Goal: Obtain resource: Download file/media

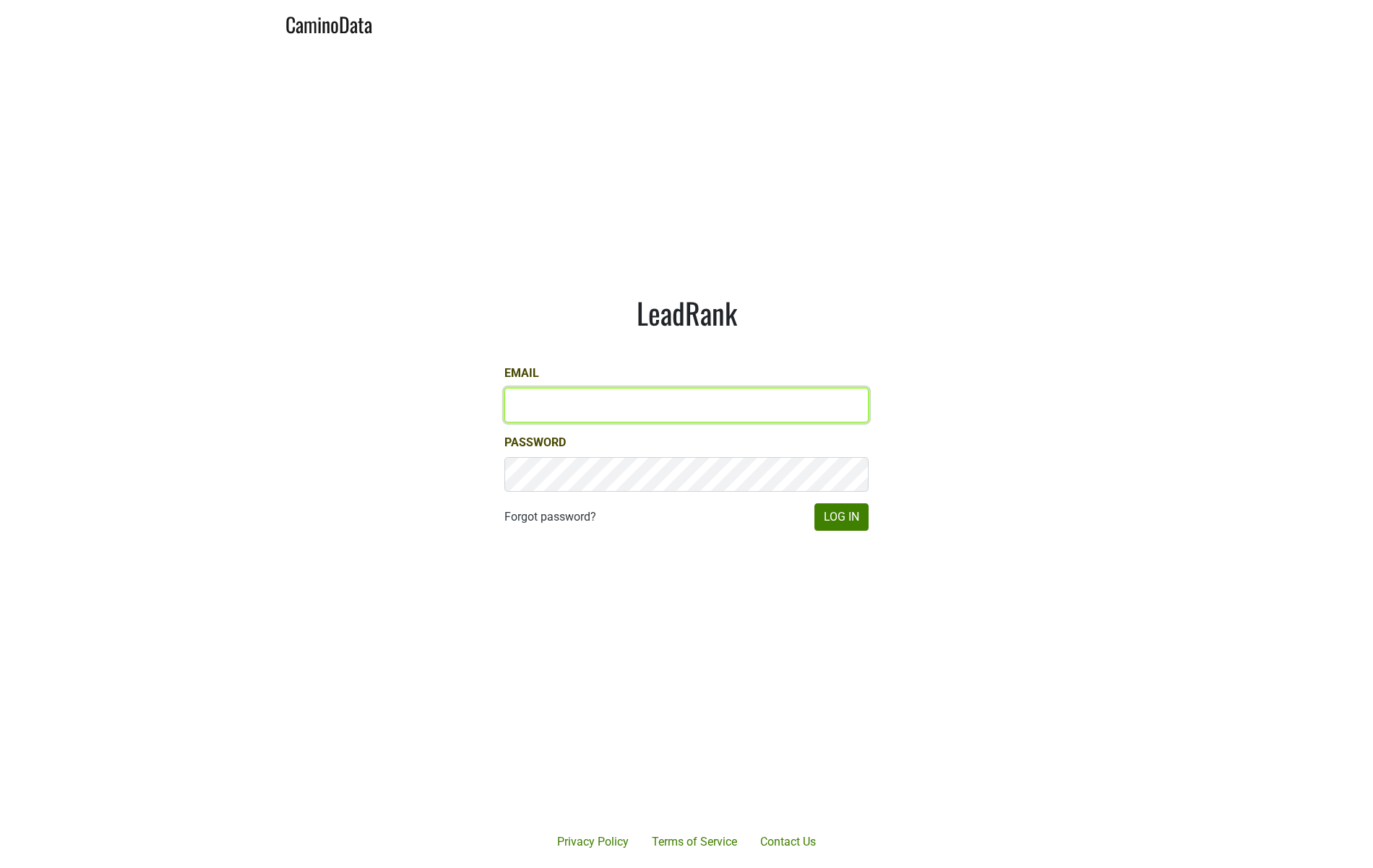
click at [555, 398] on input "Email" at bounding box center [686, 405] width 364 height 35
type input "jdouches@hundredacre.com"
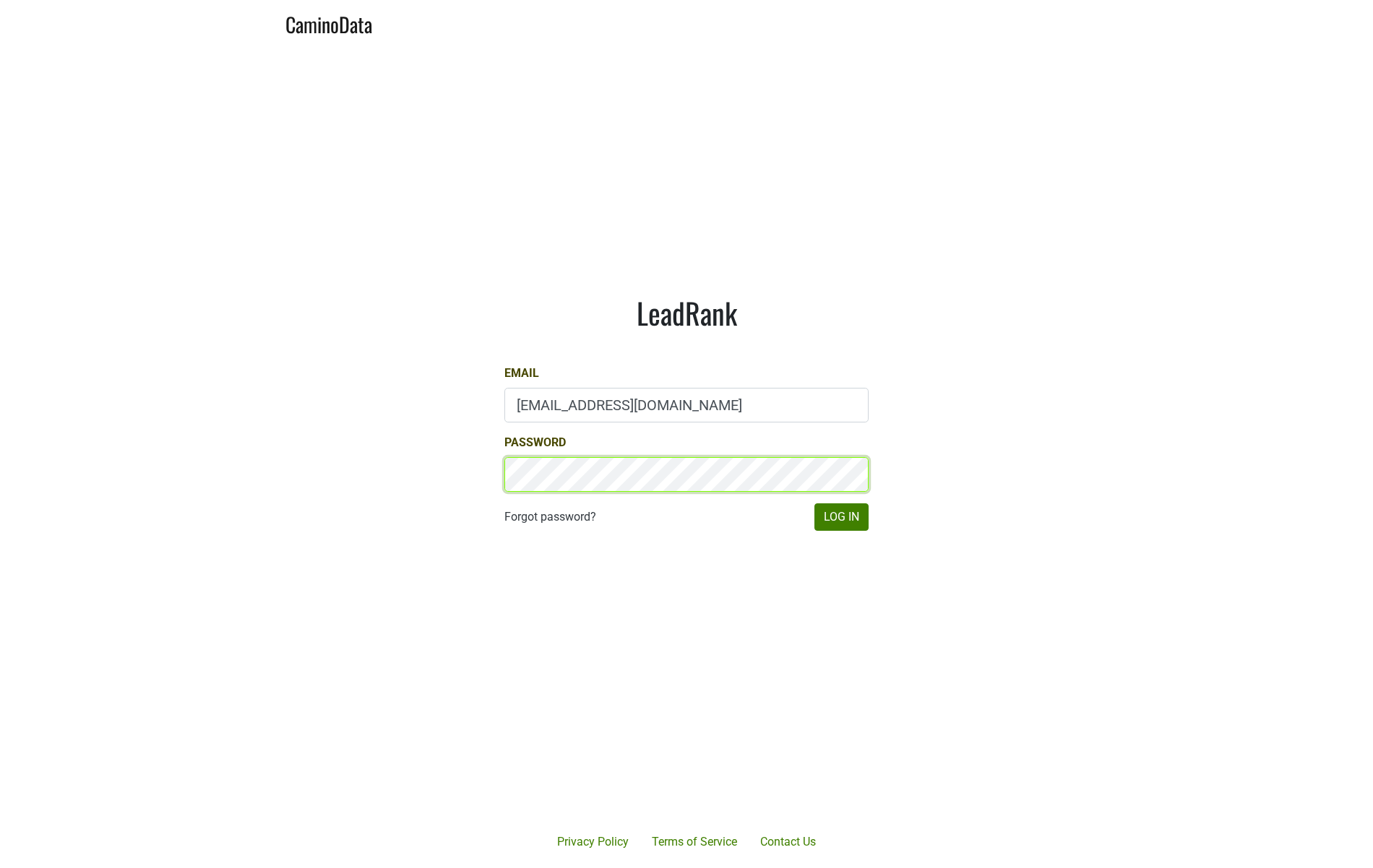
click at [815, 503] on button "Log In" at bounding box center [842, 517] width 54 height 28
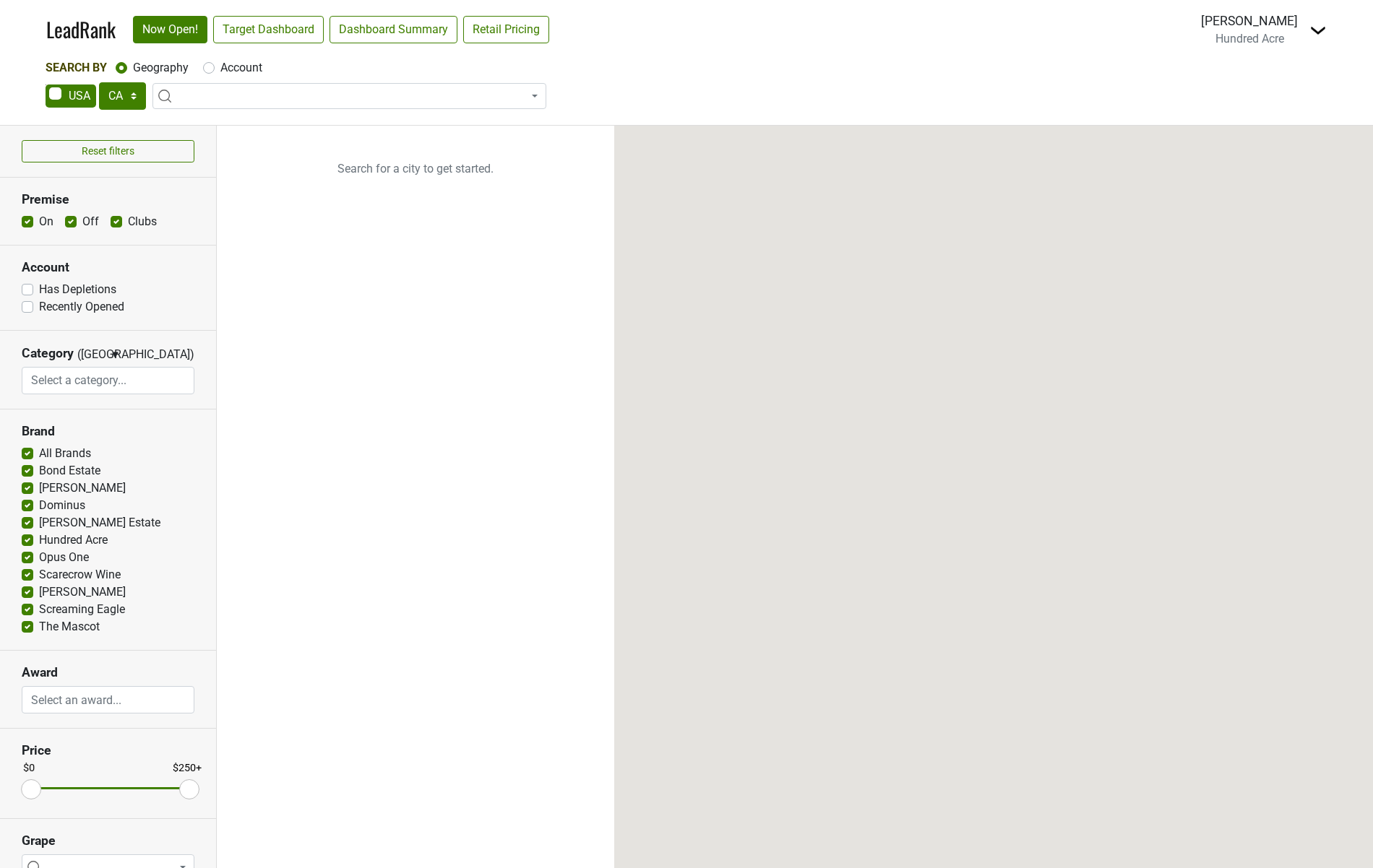
select select "CA"
select select
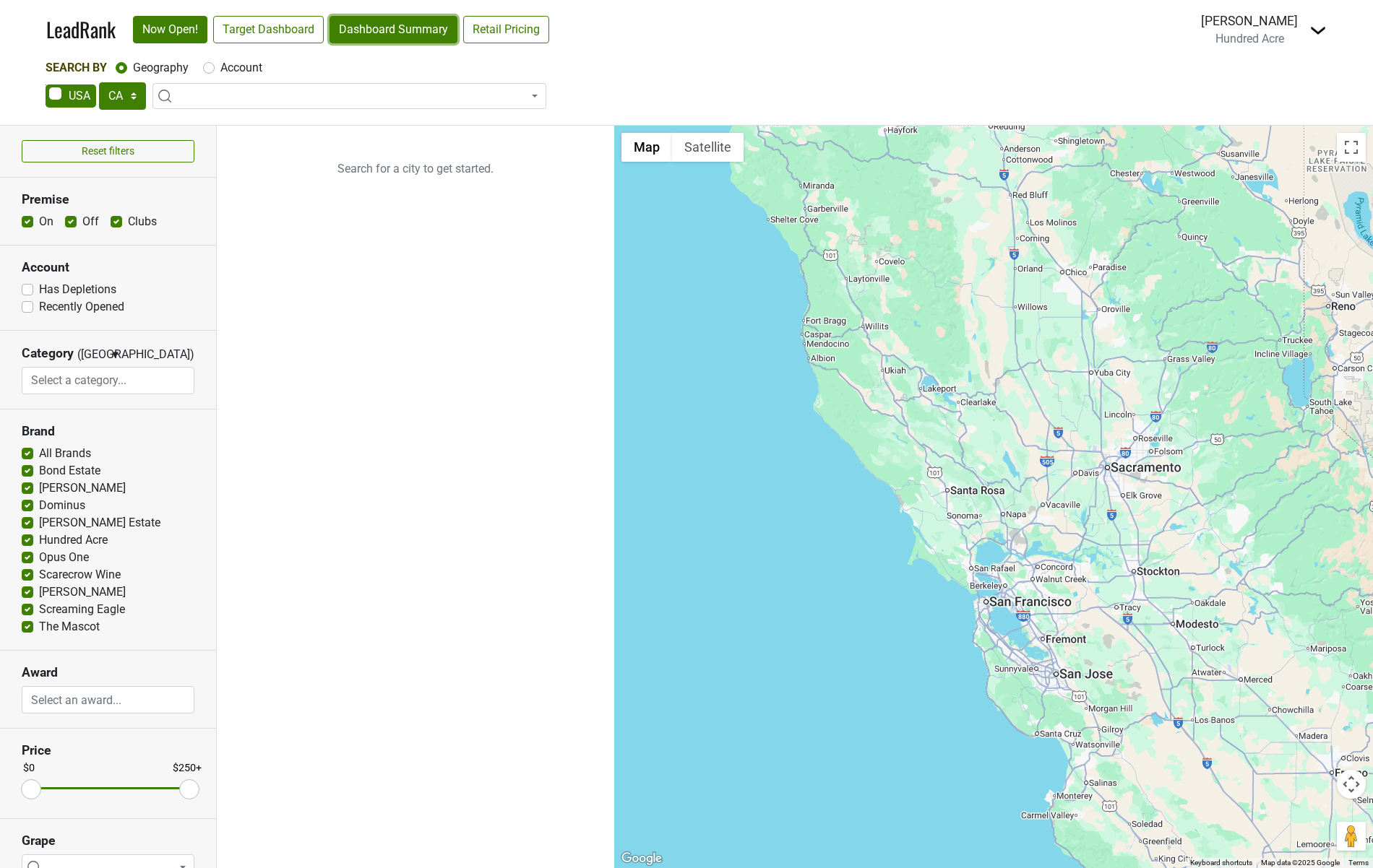
click at [382, 36] on link "Dashboard Summary" at bounding box center [393, 30] width 128 height 28
click at [1310, 32] on img at bounding box center [1318, 30] width 17 height 17
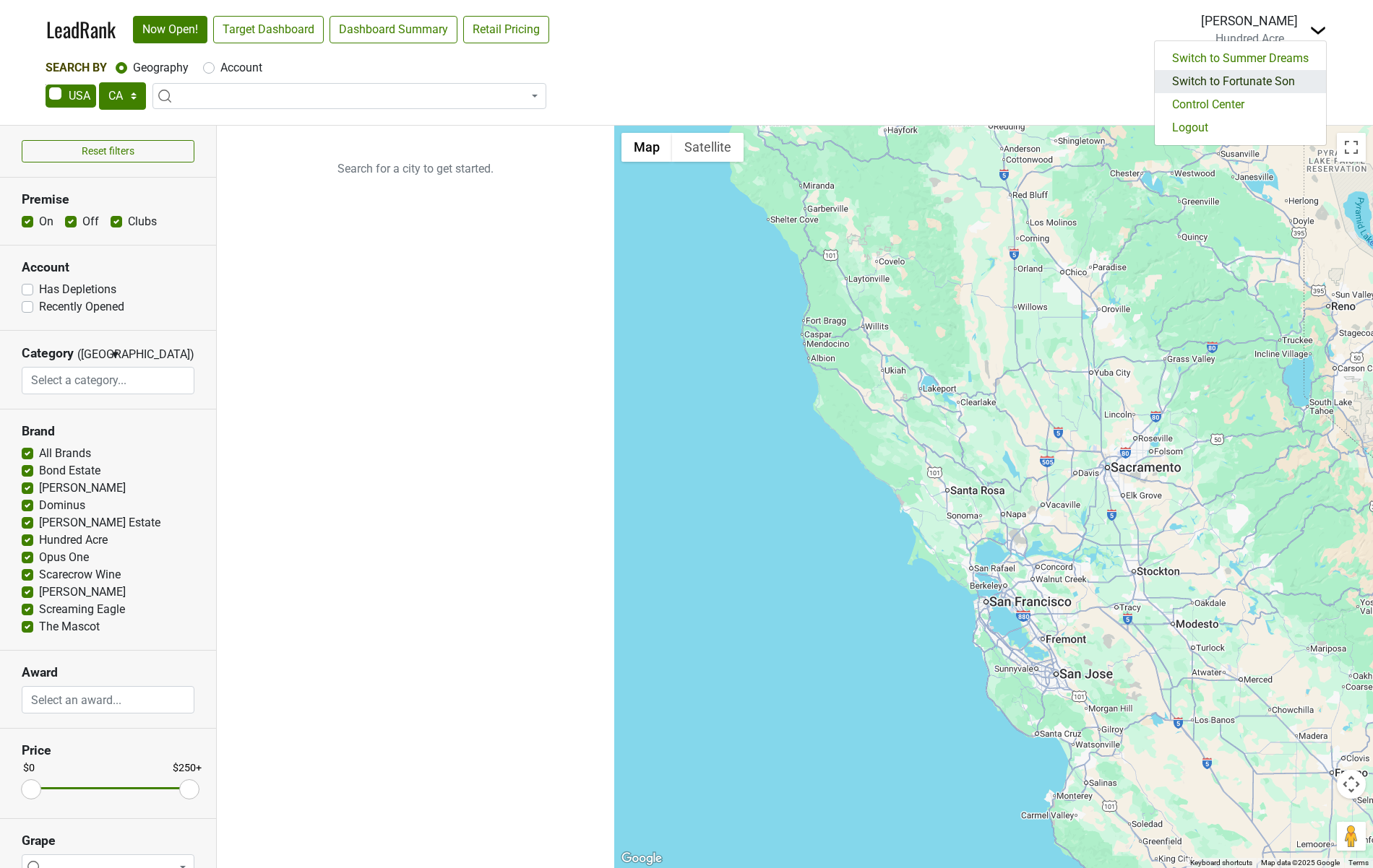
click at [1264, 79] on link "Switch to Fortunate Son" at bounding box center [1240, 82] width 171 height 23
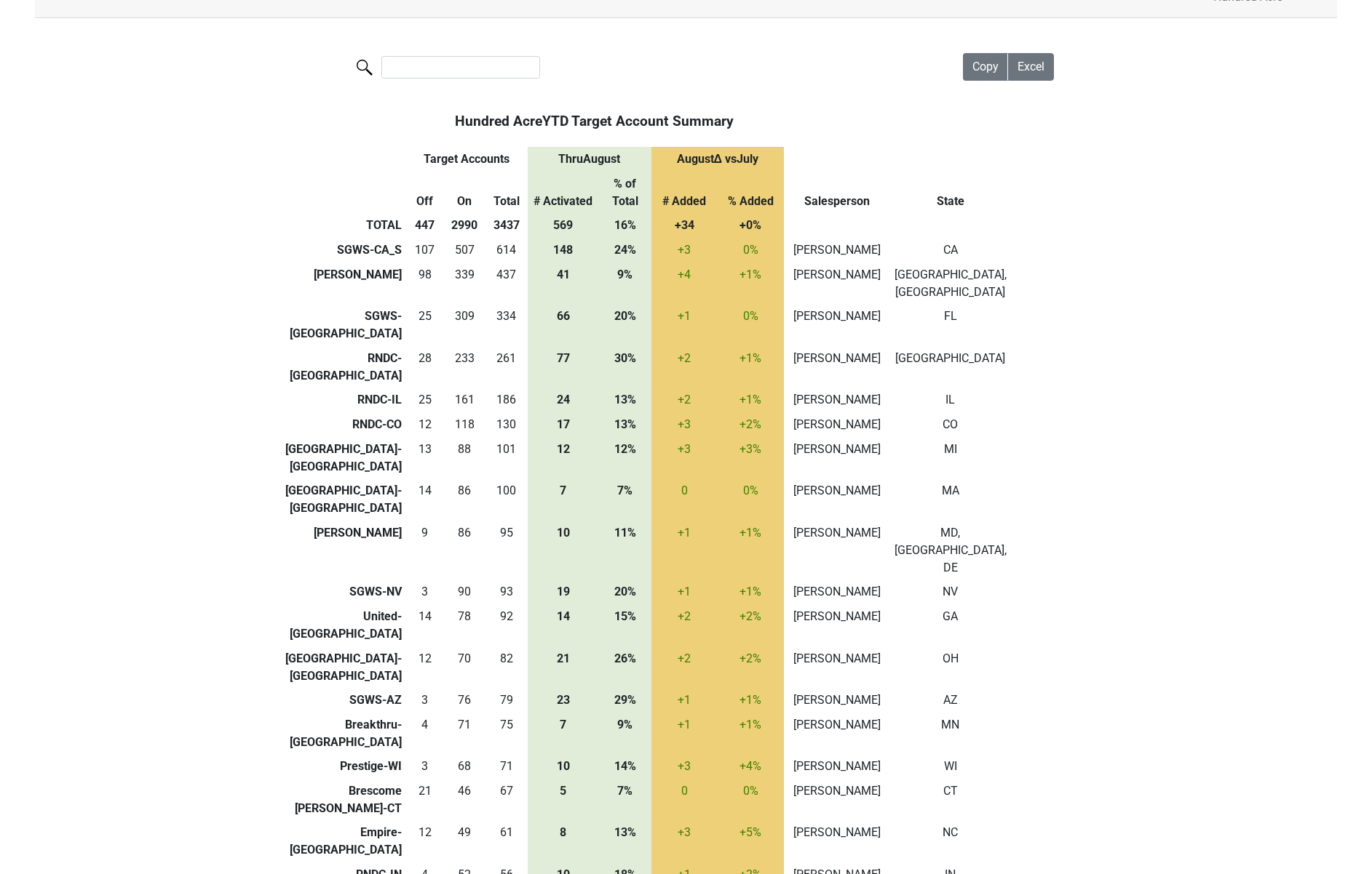
scroll to position [57, 0]
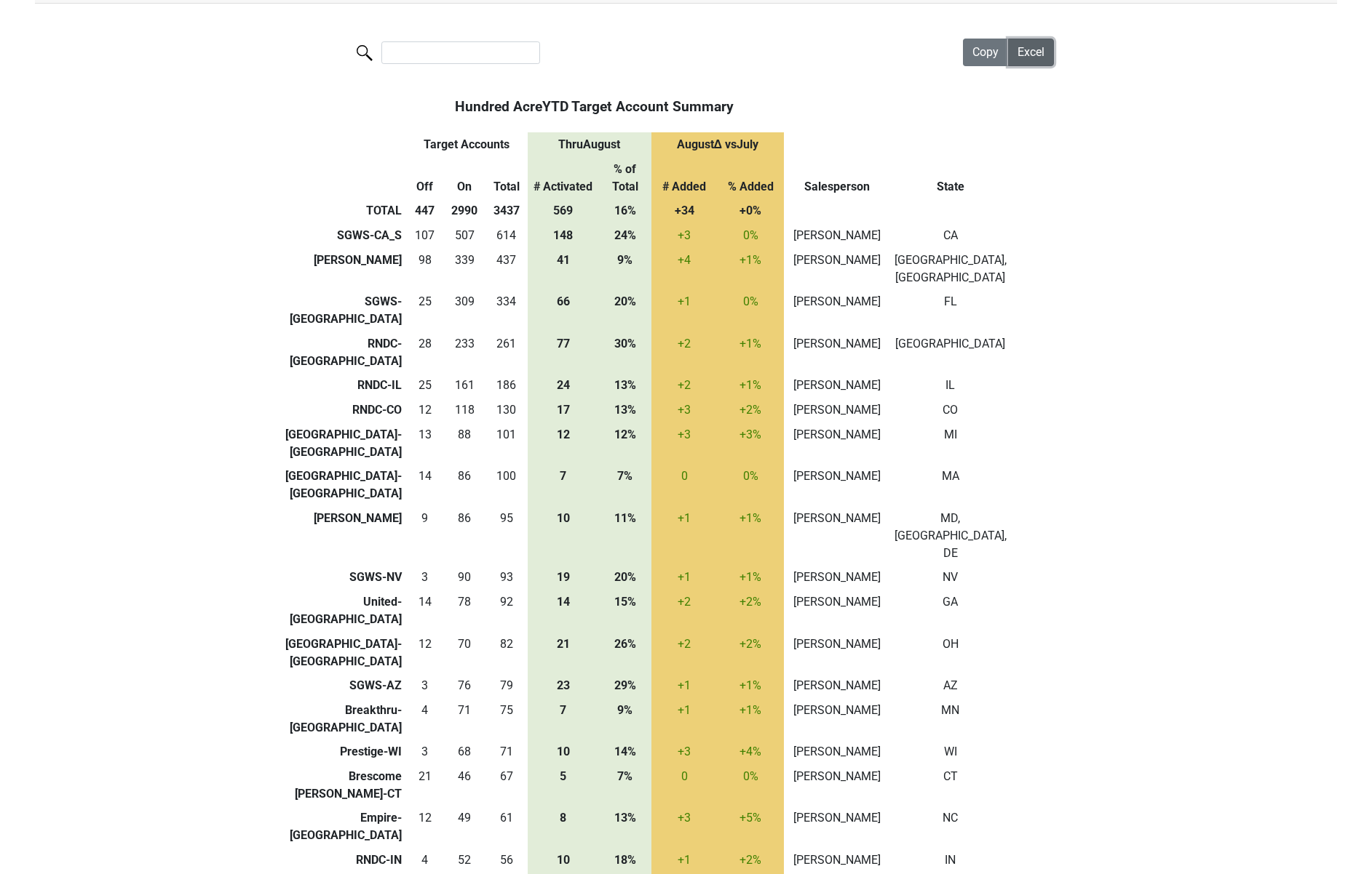
click at [1018, 45] on span "Excel" at bounding box center [1030, 52] width 27 height 14
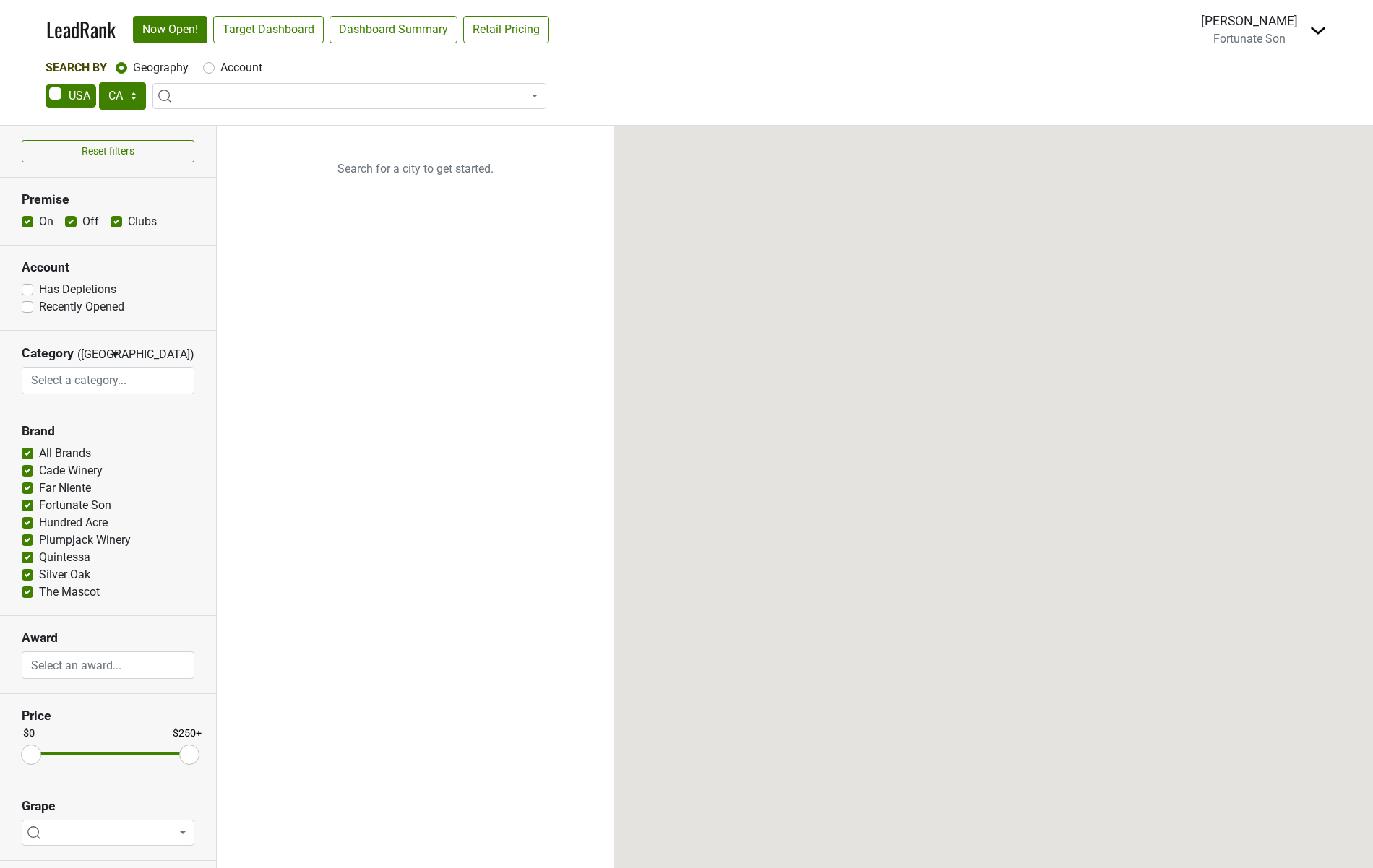
select select "CA"
select select
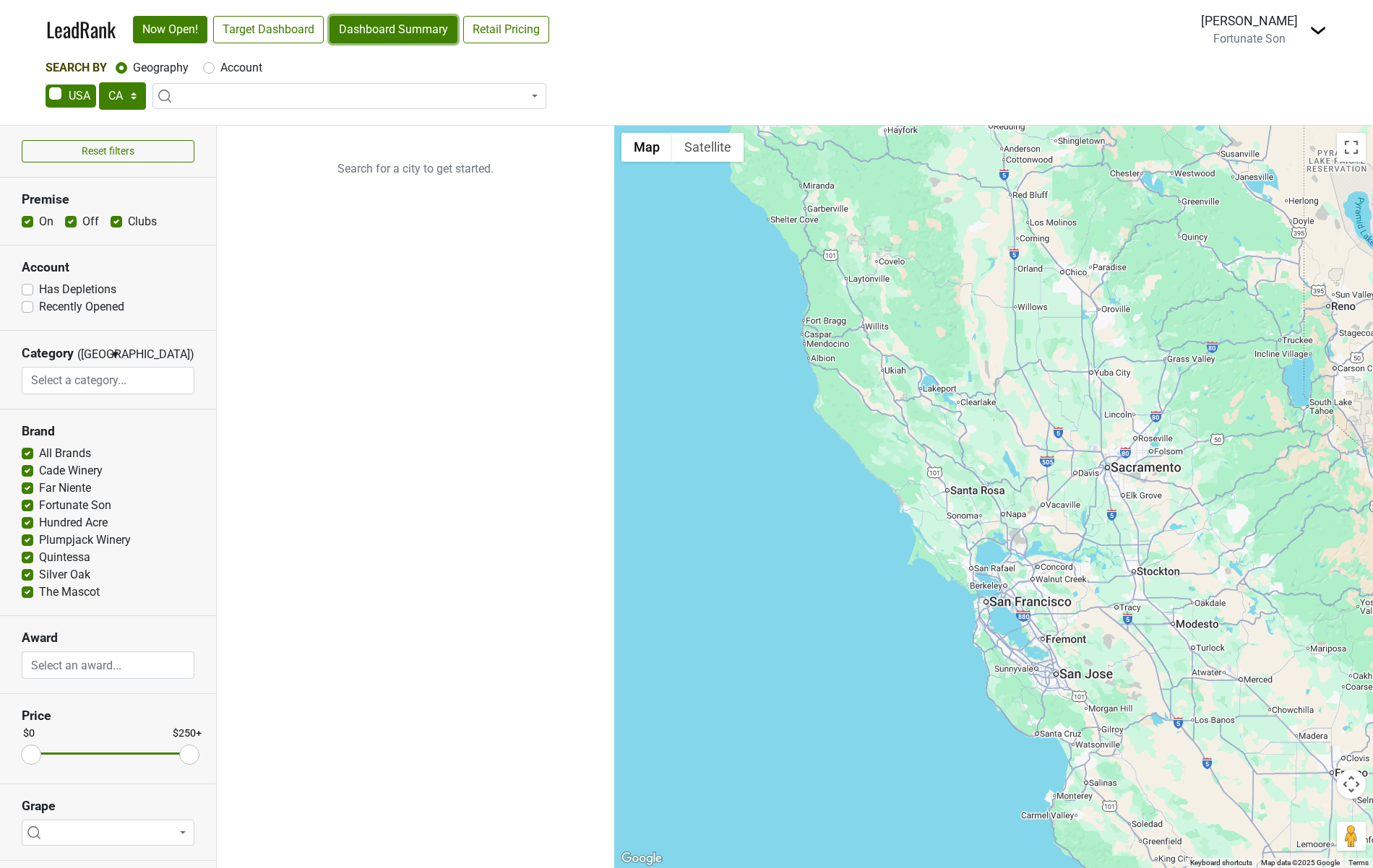
click at [380, 36] on link "Dashboard Summary" at bounding box center [393, 30] width 128 height 28
click at [1307, 33] on div "Jackie Douches Fortunate Son Switch to Hundred Acre Switch to Summer Dreams Con…" at bounding box center [1264, 30] width 126 height 36
drag, startPoint x: 1316, startPoint y: 32, endPoint x: 1307, endPoint y: 37, distance: 10.3
click at [1316, 32] on img at bounding box center [1318, 30] width 17 height 17
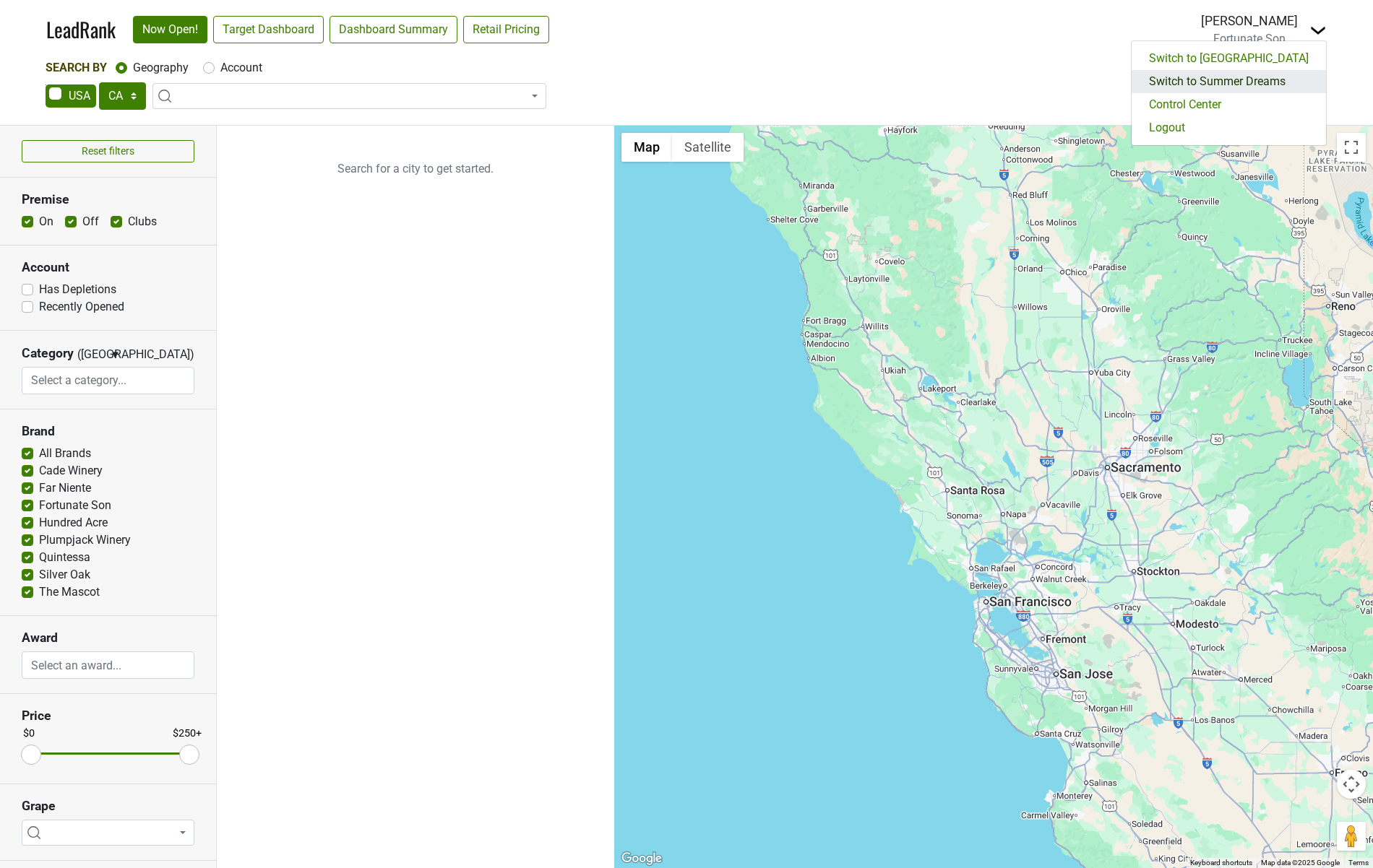
click at [1267, 76] on link "Switch to Summer Dreams" at bounding box center [1229, 82] width 195 height 23
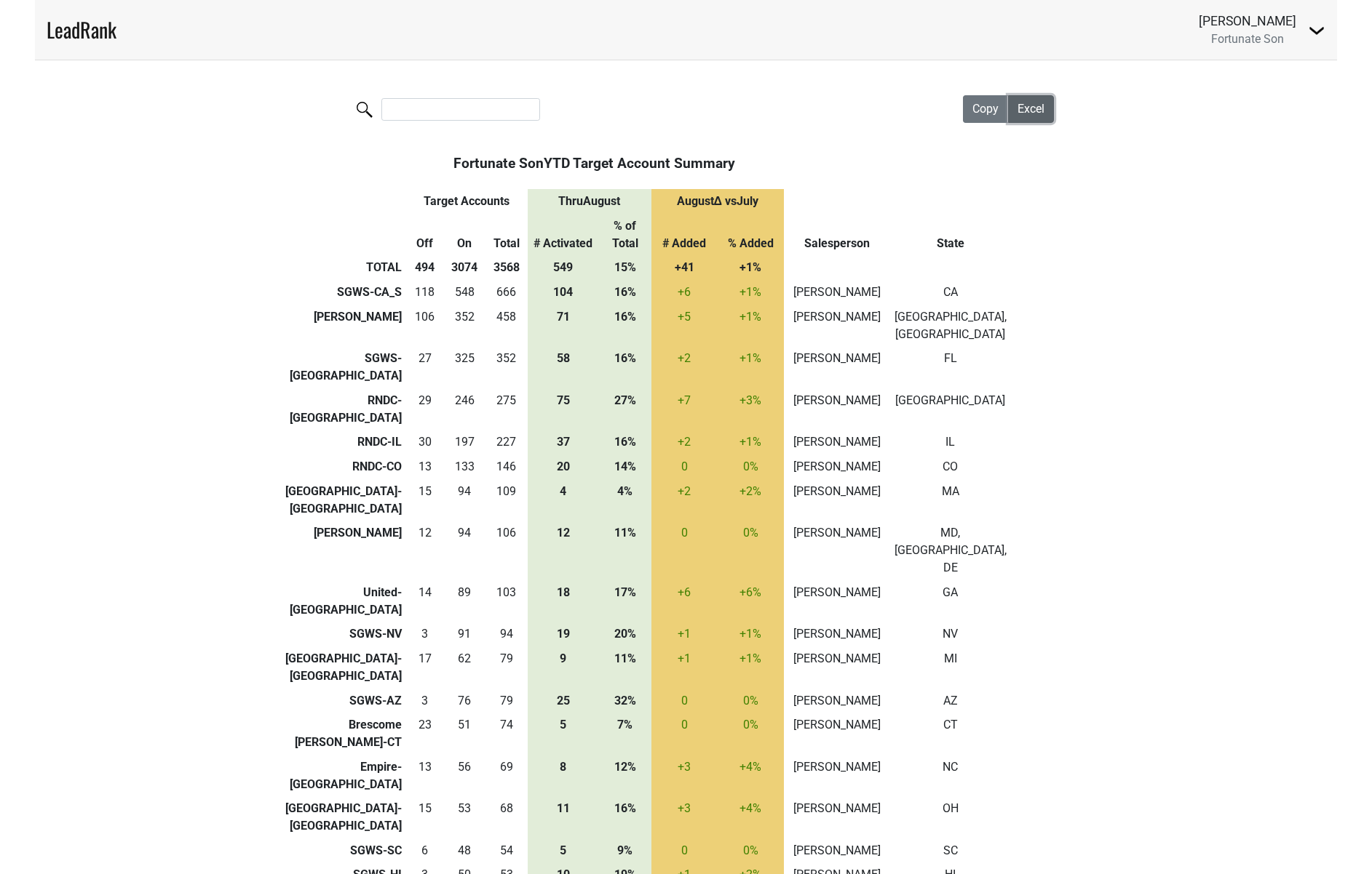
click at [1034, 109] on span "Excel" at bounding box center [1030, 109] width 27 height 14
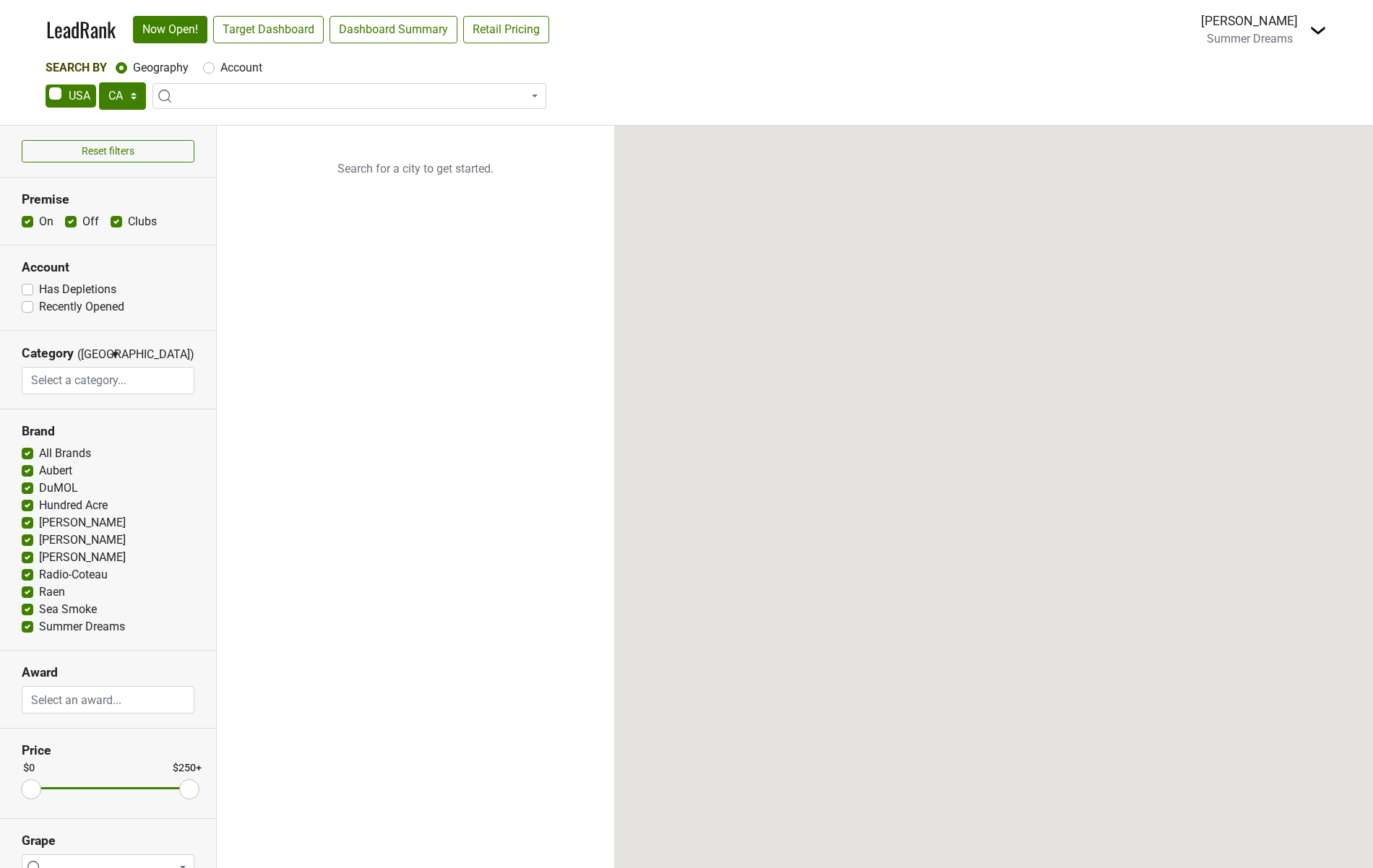
select select "CA"
select select
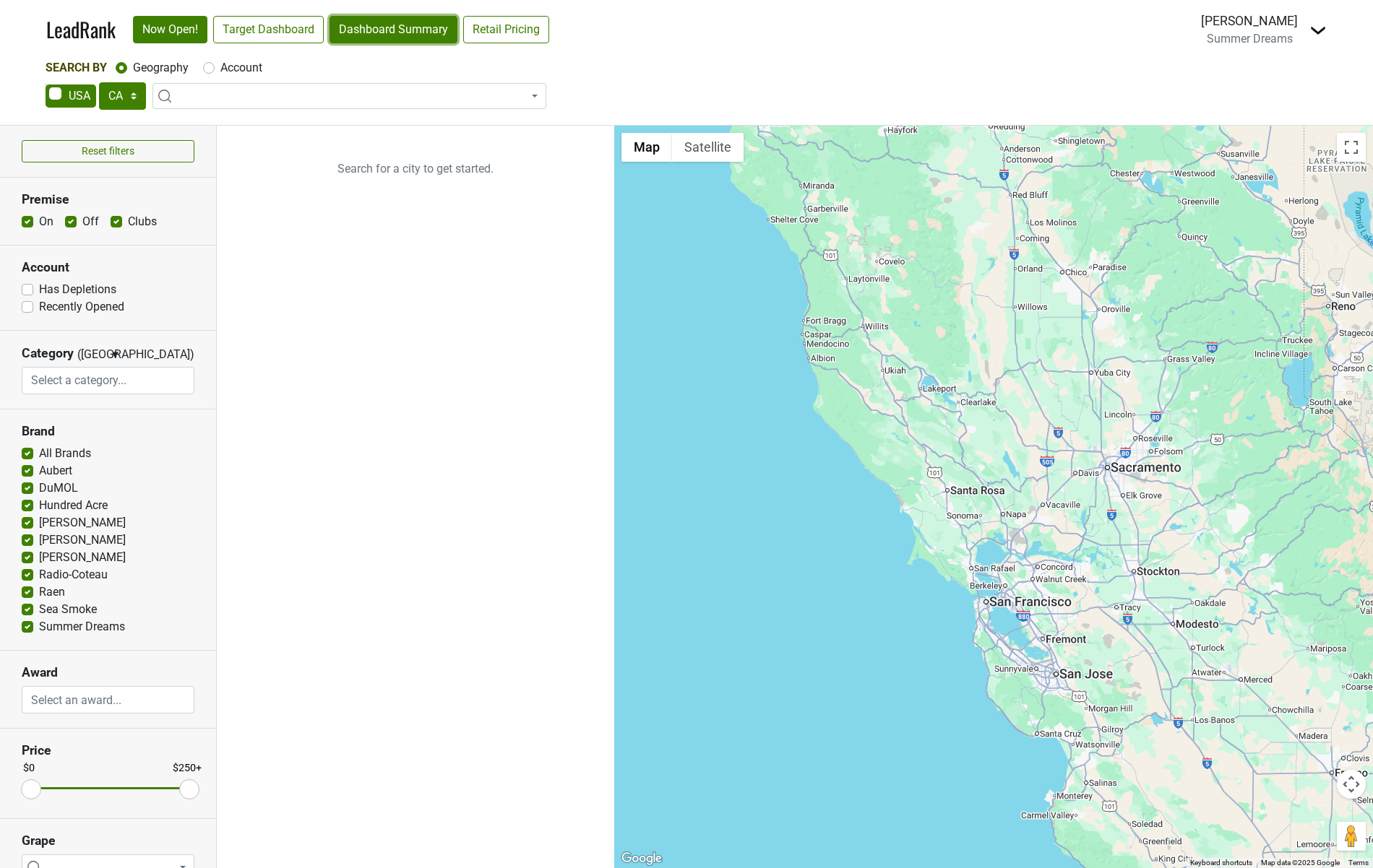
click at [401, 33] on link "Dashboard Summary" at bounding box center [393, 30] width 128 height 28
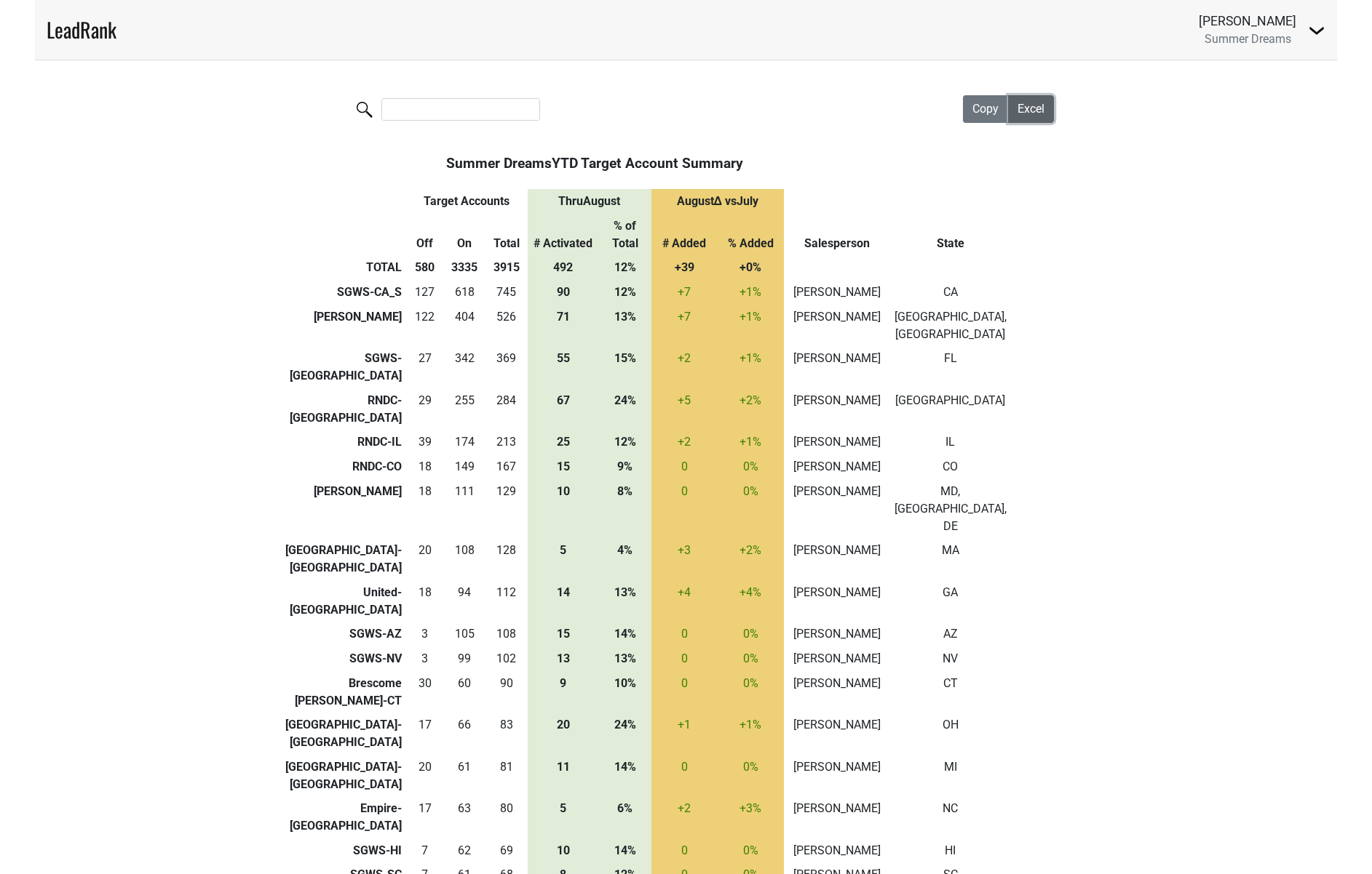
click at [1042, 113] on span "Excel" at bounding box center [1030, 109] width 27 height 14
click at [1032, 113] on span "Excel" at bounding box center [1030, 109] width 27 height 14
